Goal: Task Accomplishment & Management: Manage account settings

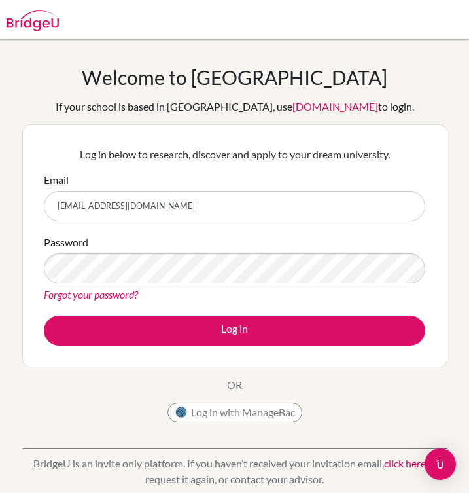
click at [44, 316] on button "Log in" at bounding box center [235, 331] width 382 height 30
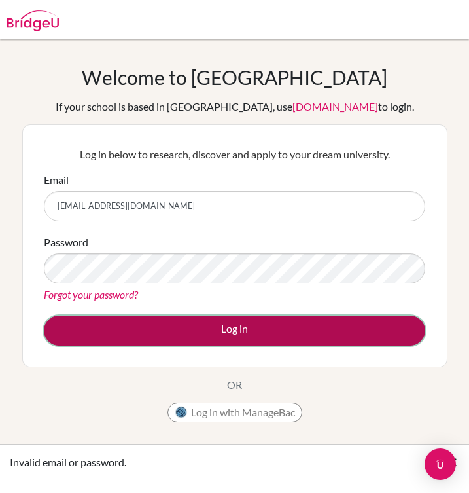
click at [186, 331] on button "Log in" at bounding box center [235, 331] width 382 height 30
click at [176, 329] on button "Log in" at bounding box center [235, 331] width 382 height 30
click at [161, 330] on button "Log in" at bounding box center [235, 331] width 382 height 30
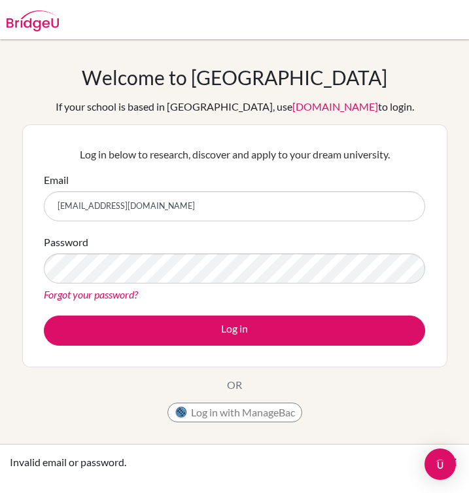
click at [177, 206] on input "[EMAIL_ADDRESS][DOMAIN_NAME]" at bounding box center [235, 206] width 382 height 30
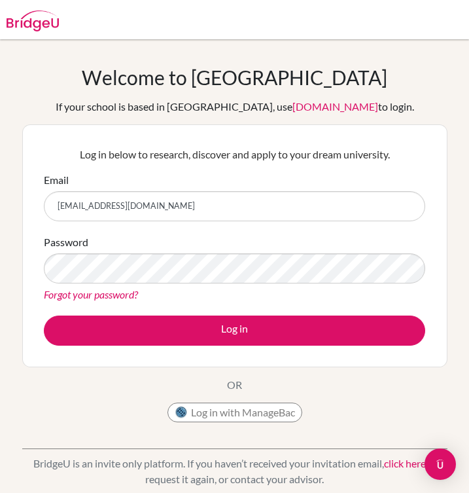
click at [105, 296] on link "Forgot your password?" at bounding box center [91, 294] width 94 height 12
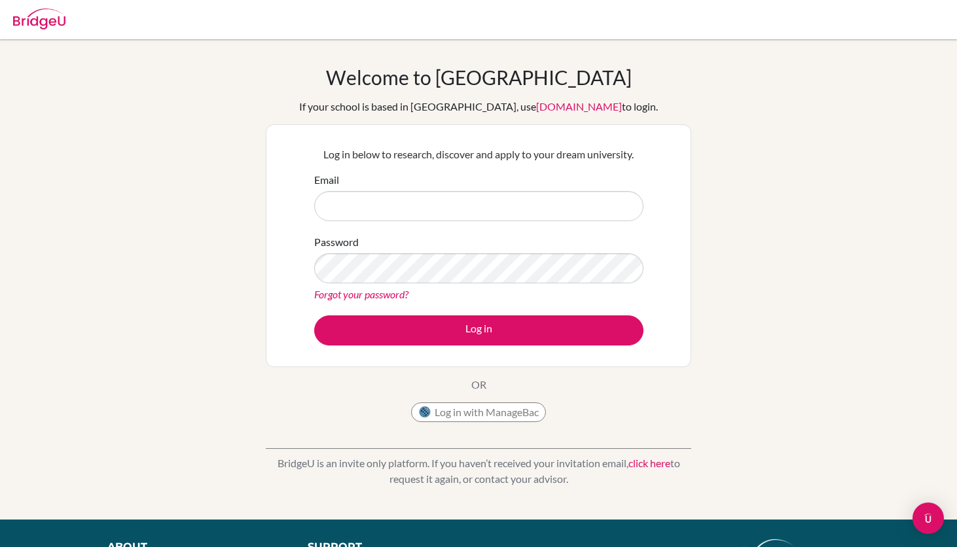
click at [541, 201] on input "Email" at bounding box center [478, 206] width 329 height 30
type input "[EMAIL_ADDRESS][DOMAIN_NAME]"
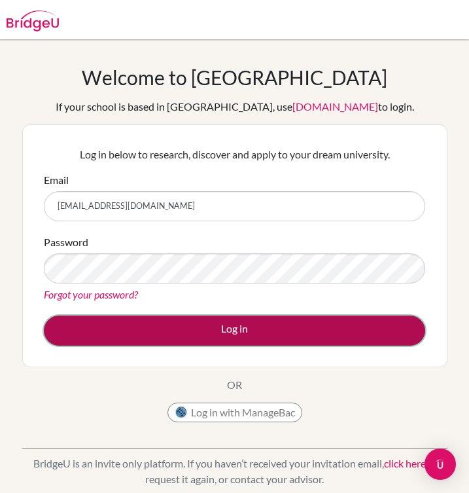
click at [134, 335] on button "Log in" at bounding box center [235, 331] width 382 height 30
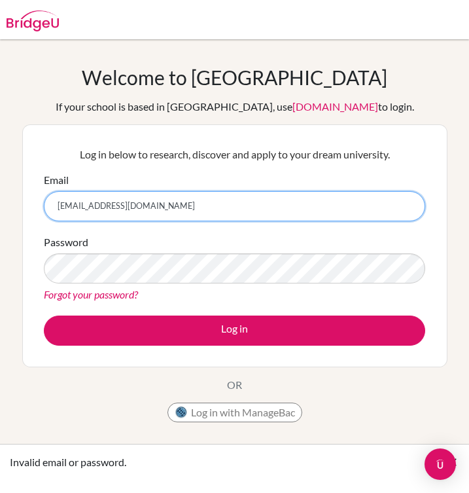
click at [160, 209] on input "[EMAIL_ADDRESS][DOMAIN_NAME]" at bounding box center [235, 206] width 382 height 30
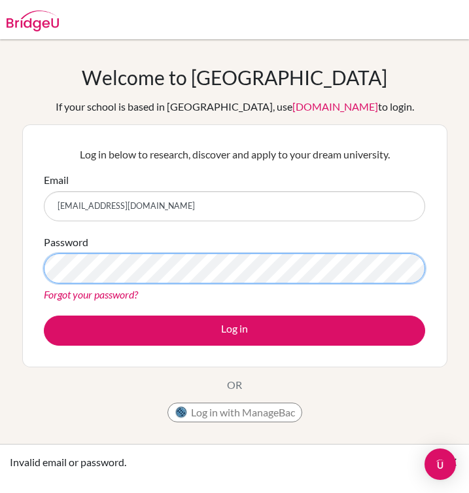
click at [44, 316] on button "Log in" at bounding box center [235, 331] width 382 height 30
